Goal: Task Accomplishment & Management: Use online tool/utility

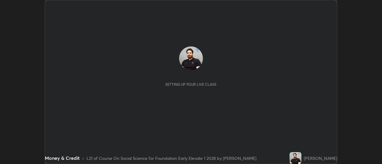
scroll to position [164, 382]
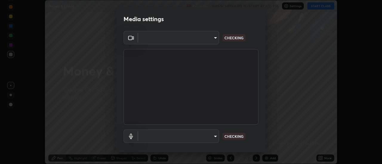
type input "609e5a32b3deb6334e4eacac44e0076ed714ca5fe8849d3a386cfb8853ab1d3b"
type input "default"
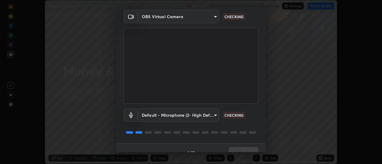
scroll to position [31, 0]
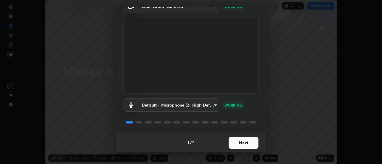
click at [249, 143] on button "Next" at bounding box center [244, 143] width 30 height 12
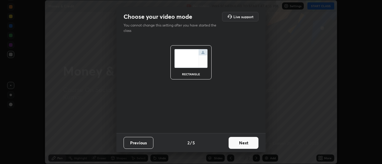
click at [247, 143] on button "Next" at bounding box center [244, 143] width 30 height 12
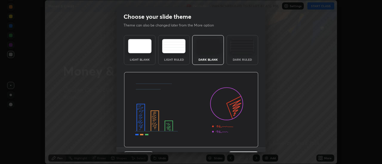
scroll to position [15, 0]
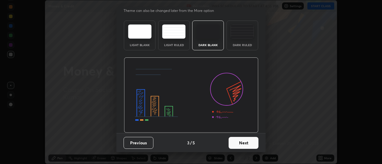
click at [245, 142] on button "Next" at bounding box center [244, 143] width 30 height 12
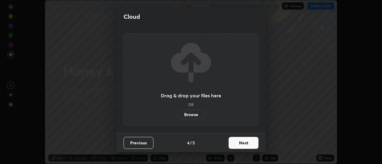
click at [246, 142] on button "Next" at bounding box center [244, 143] width 30 height 12
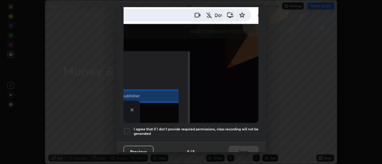
scroll to position [153, 0]
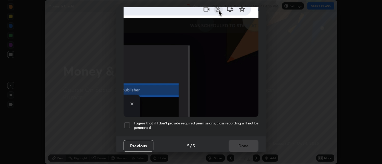
click at [127, 125] on div at bounding box center [127, 125] width 7 height 7
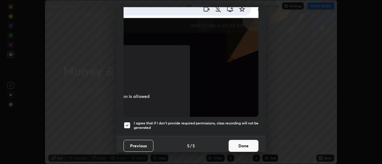
click at [247, 142] on button "Done" at bounding box center [244, 146] width 30 height 12
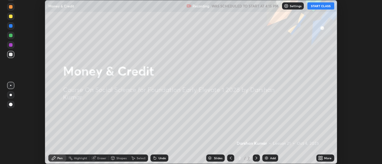
click at [322, 7] on button "START CLASS" at bounding box center [320, 5] width 27 height 7
click at [324, 6] on button "End Class" at bounding box center [322, 5] width 24 height 7
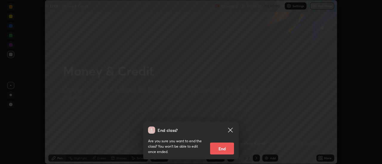
click at [222, 150] on button "End" at bounding box center [222, 149] width 24 height 12
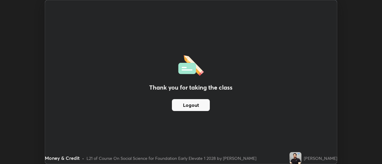
click at [198, 105] on button "Logout" at bounding box center [191, 105] width 38 height 12
click at [199, 107] on button "Logout" at bounding box center [191, 105] width 38 height 12
click at [182, 141] on div "Thank you for taking the class Logout" at bounding box center [191, 82] width 292 height 164
click at [188, 110] on button "Logout" at bounding box center [191, 105] width 38 height 12
click at [205, 105] on button "Logout" at bounding box center [191, 105] width 38 height 12
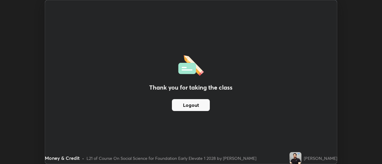
click at [199, 104] on button "Logout" at bounding box center [191, 105] width 38 height 12
click at [195, 107] on button "Logout" at bounding box center [191, 105] width 38 height 12
click at [199, 108] on button "Logout" at bounding box center [191, 105] width 38 height 12
click at [200, 106] on button "Logout" at bounding box center [191, 105] width 38 height 12
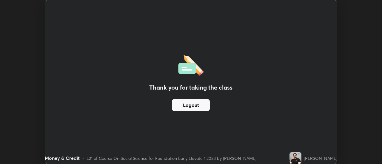
click at [202, 106] on button "Logout" at bounding box center [191, 105] width 38 height 12
click at [195, 108] on button "Logout" at bounding box center [191, 105] width 38 height 12
click at [196, 105] on button "Logout" at bounding box center [191, 105] width 38 height 12
click at [193, 104] on button "Logout" at bounding box center [191, 105] width 38 height 12
